Goal: Transaction & Acquisition: Purchase product/service

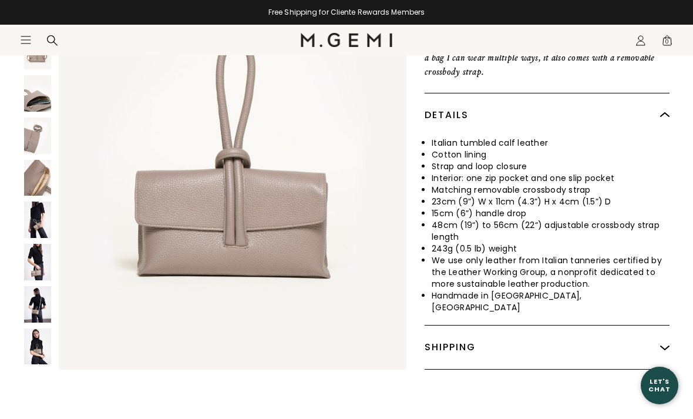
scroll to position [505, 0]
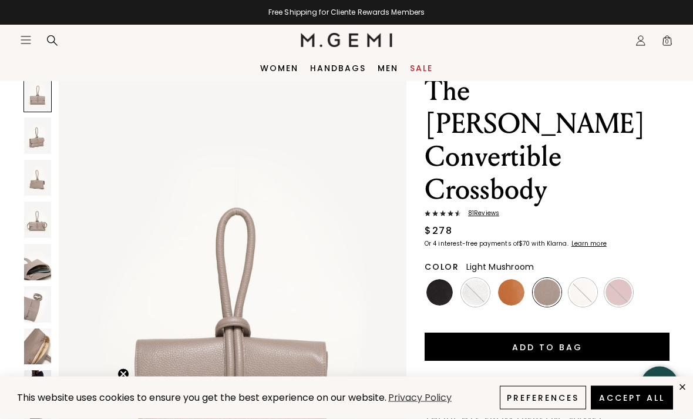
scroll to position [0, 0]
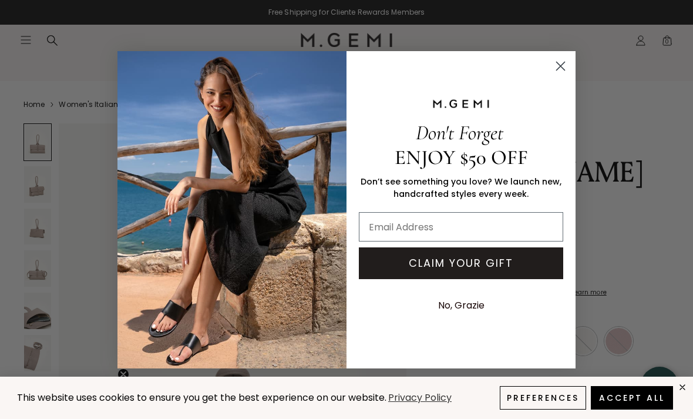
click at [562, 66] on circle "Close dialog" at bounding box center [560, 65] width 19 height 19
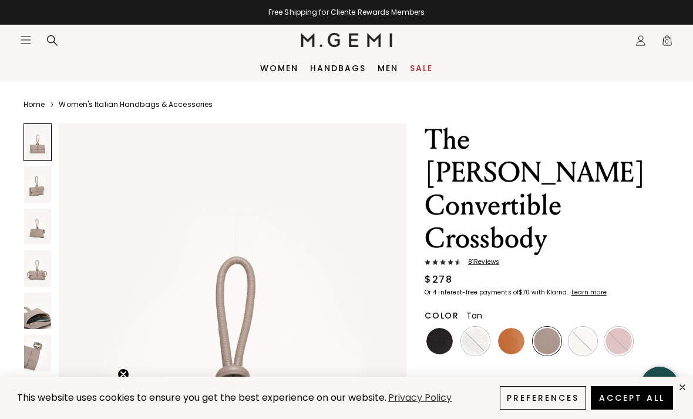
click at [511, 328] on img at bounding box center [511, 341] width 26 height 26
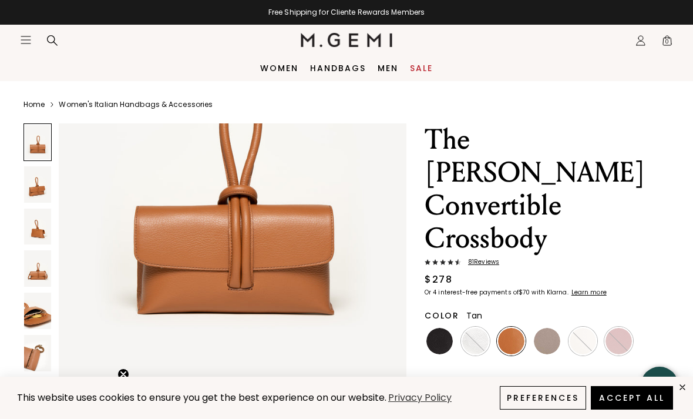
scroll to position [199, 0]
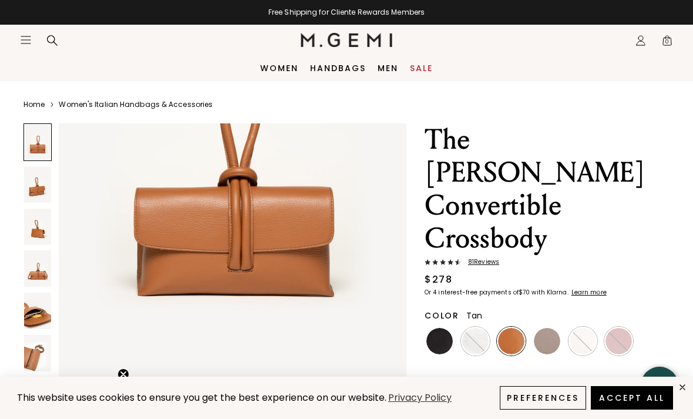
click at [28, 43] on icon "Open site menu" at bounding box center [25, 39] width 9 height 7
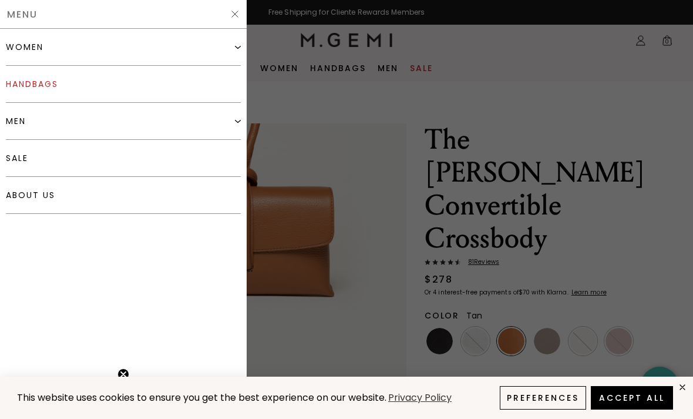
click at [87, 91] on link "handbags" at bounding box center [123, 84] width 235 height 37
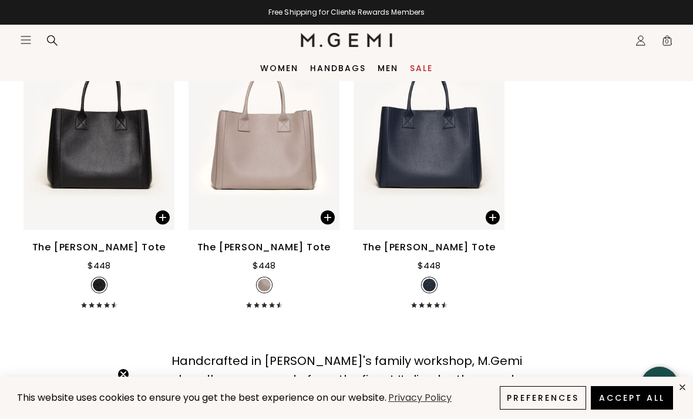
scroll to position [2755, 0]
click at [21, 43] on icon "Icons/20x20/hamburger@2x" at bounding box center [26, 40] width 12 height 12
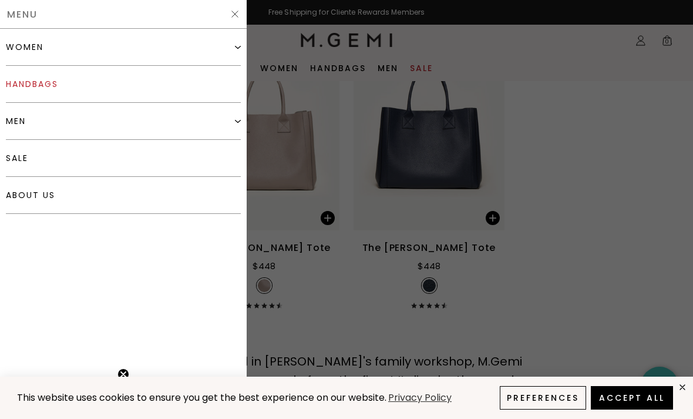
click at [182, 75] on link "handbags" at bounding box center [123, 84] width 235 height 37
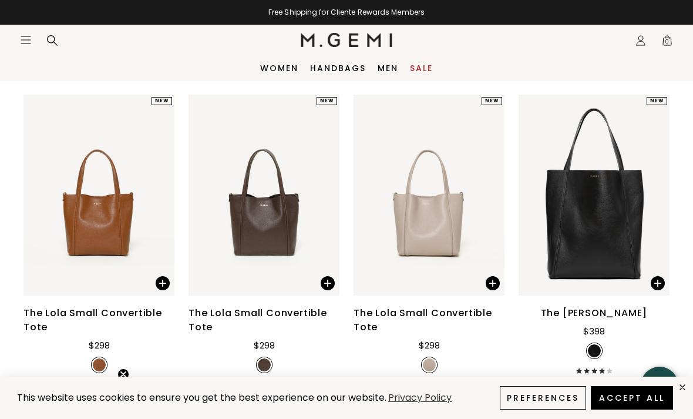
scroll to position [451, 0]
